Goal: Find specific page/section: Find specific page/section

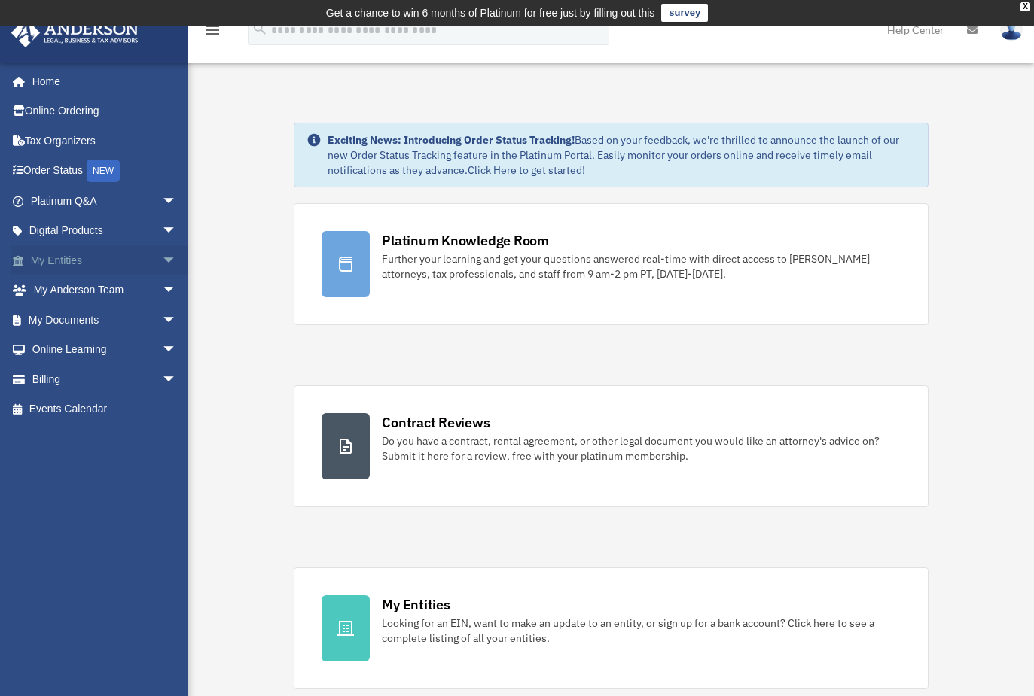
click at [78, 261] on link "My Entities arrow_drop_down" at bounding box center [105, 260] width 189 height 30
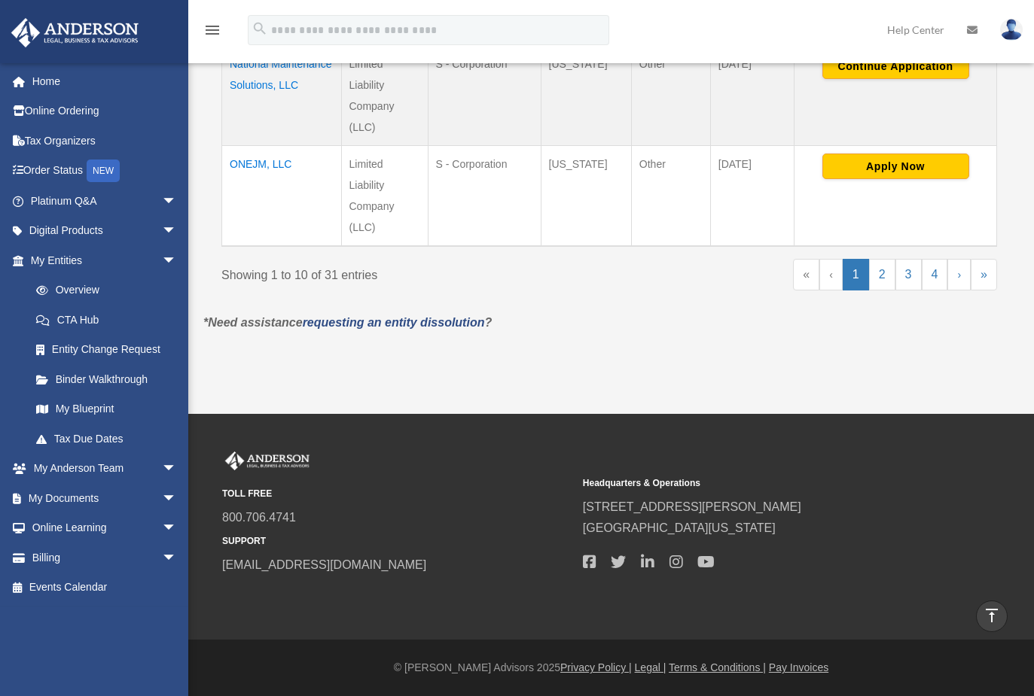
scroll to position [876, 0]
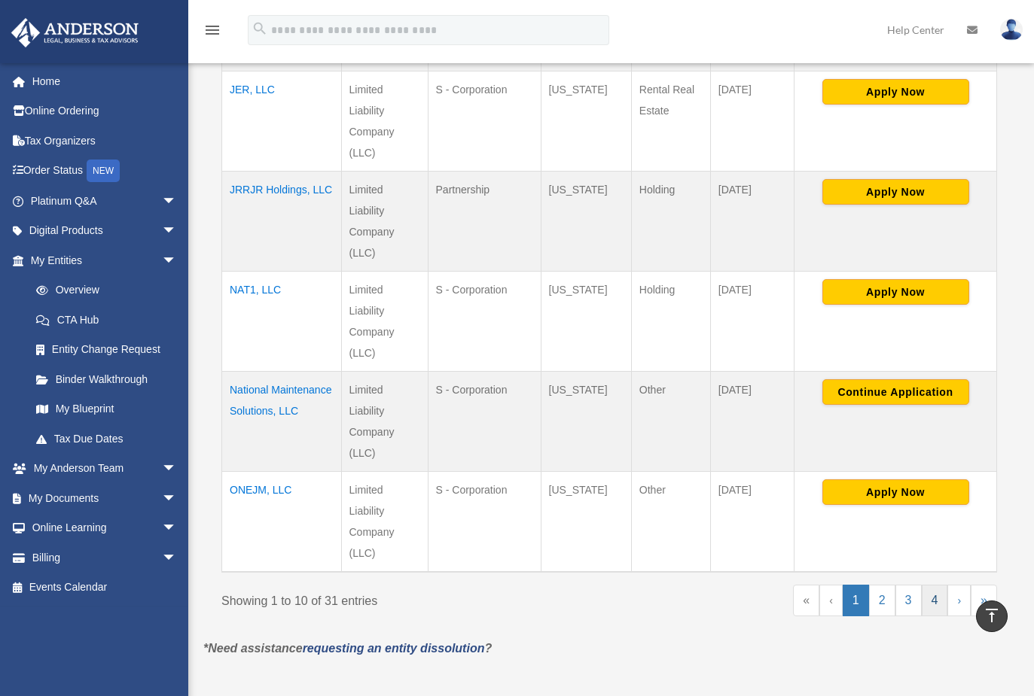
click at [934, 599] on link "4" at bounding box center [935, 601] width 26 height 32
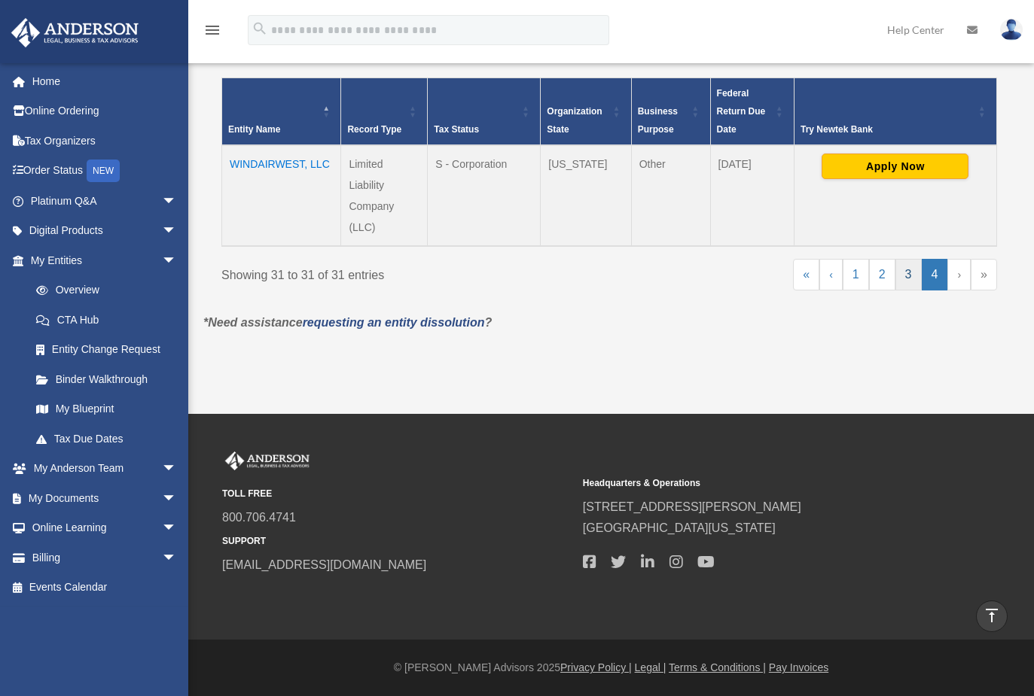
click at [898, 280] on link "3" at bounding box center [908, 275] width 26 height 32
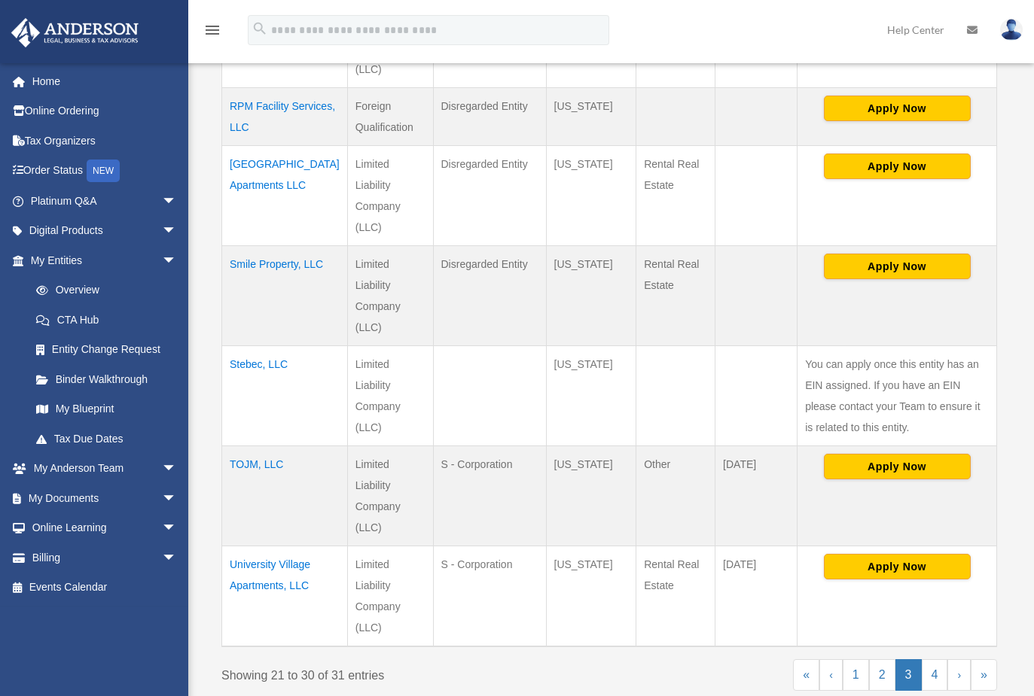
scroll to position [1181, 0]
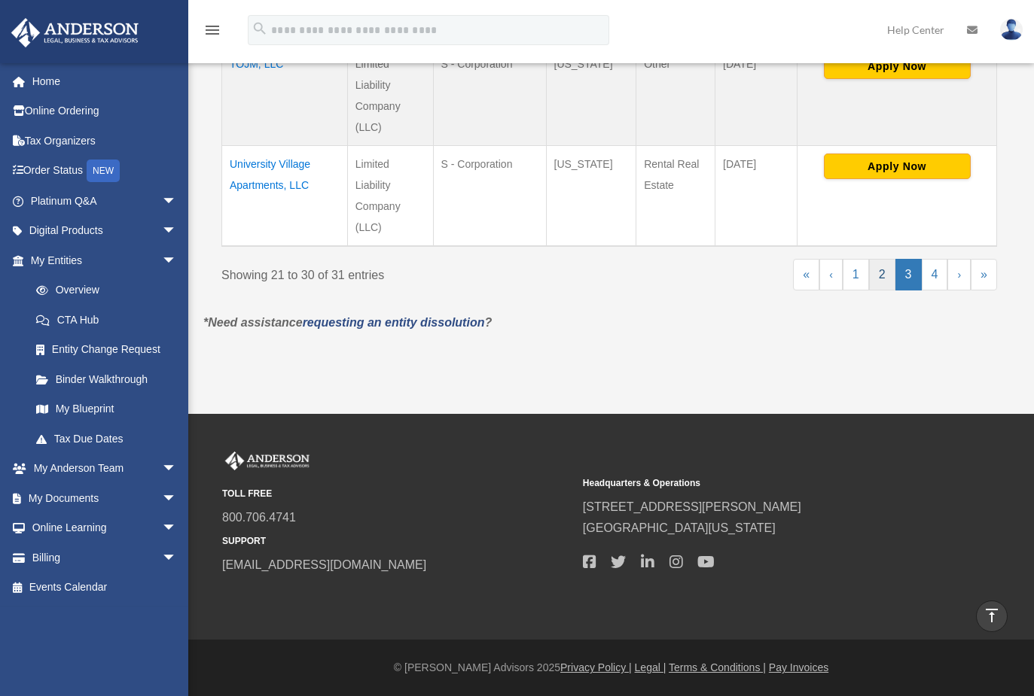
click at [879, 277] on link "2" at bounding box center [882, 275] width 26 height 32
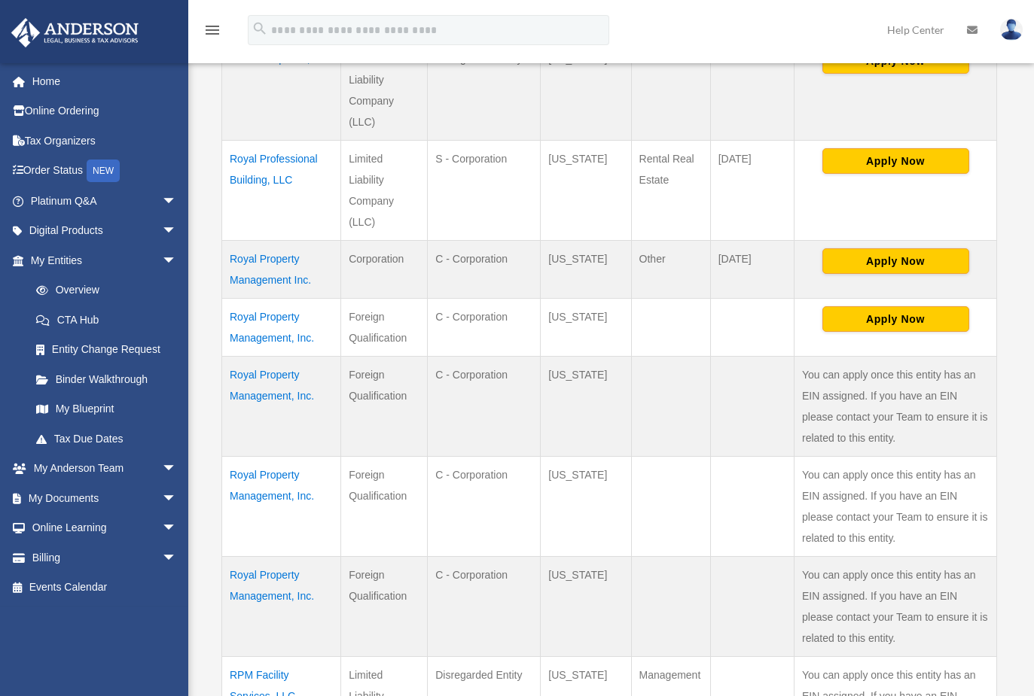
scroll to position [812, 0]
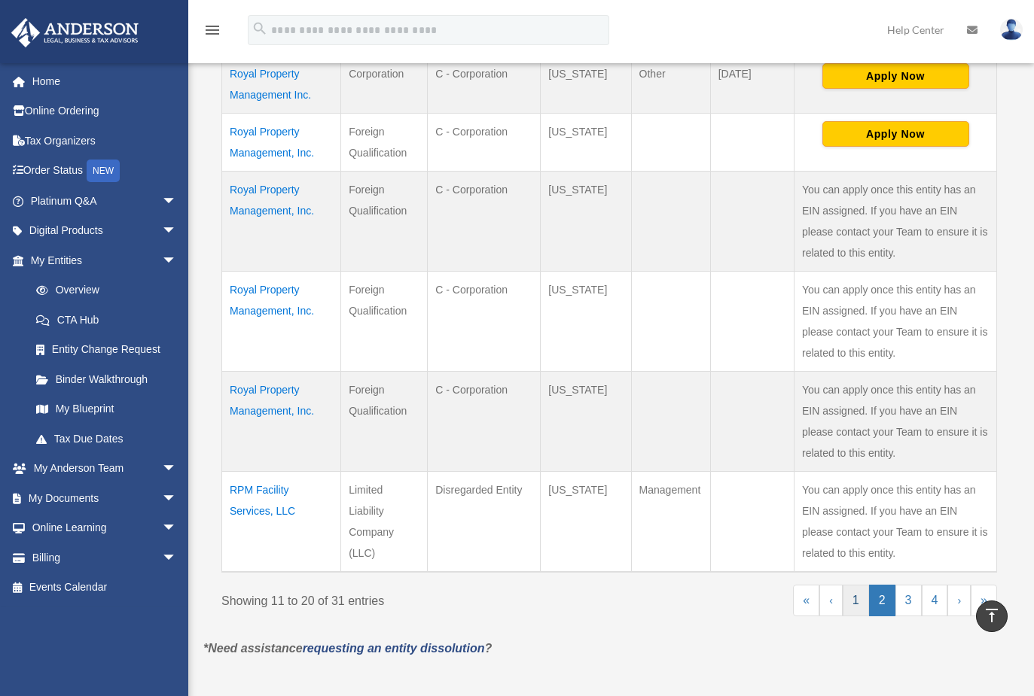
click at [856, 602] on link "1" at bounding box center [856, 601] width 26 height 32
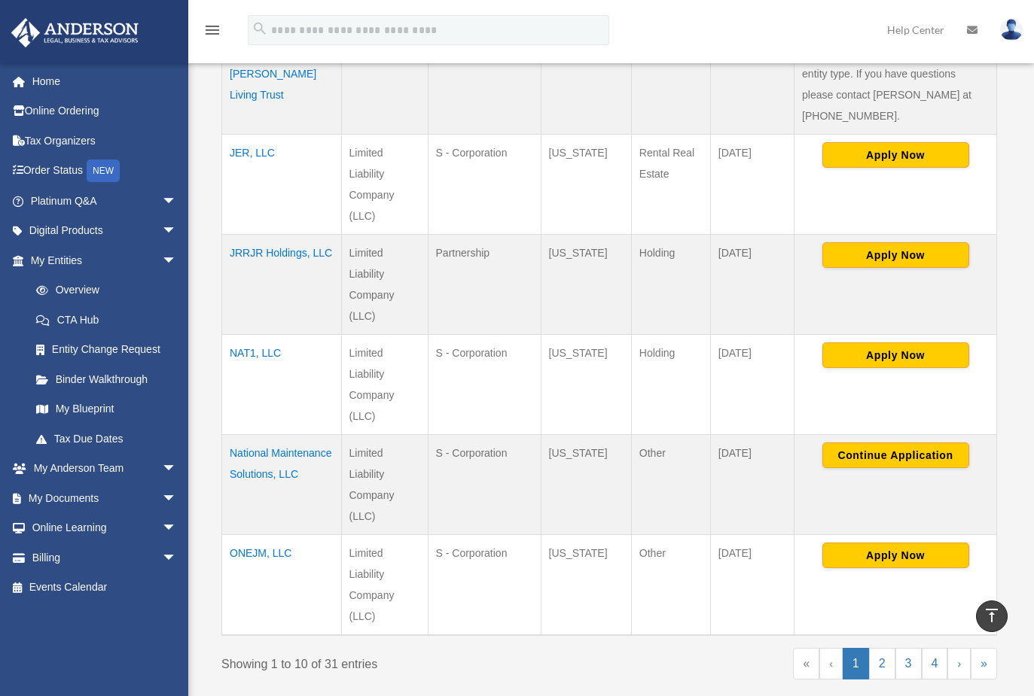
click at [293, 456] on td "National Maintenance Solutions, LLC" at bounding box center [282, 484] width 120 height 100
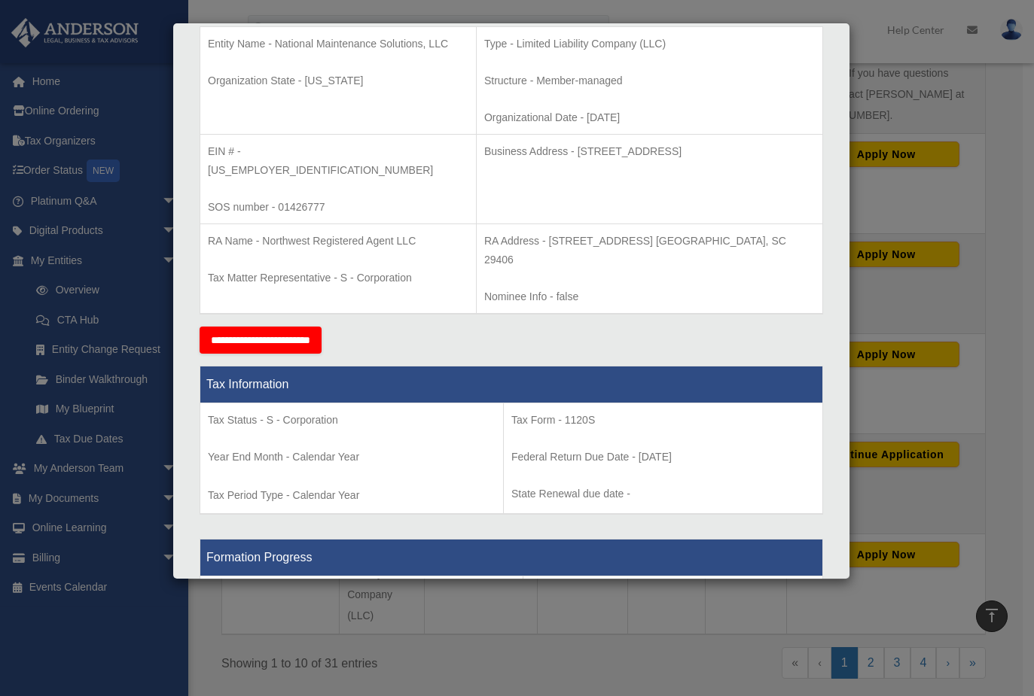
scroll to position [0, 0]
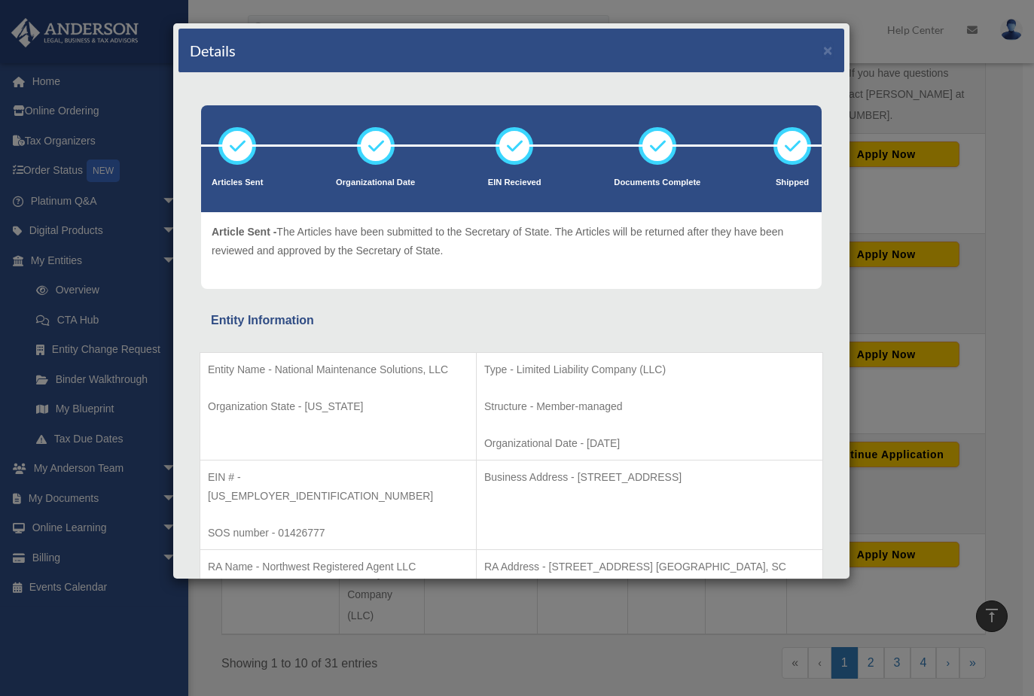
drag, startPoint x: 544, startPoint y: 475, endPoint x: 714, endPoint y: 480, distance: 169.5
click at [714, 480] on p "Business Address - [STREET_ADDRESS]" at bounding box center [649, 477] width 331 height 19
copy p "[STREET_ADDRESS]"
